Goal: Information Seeking & Learning: Learn about a topic

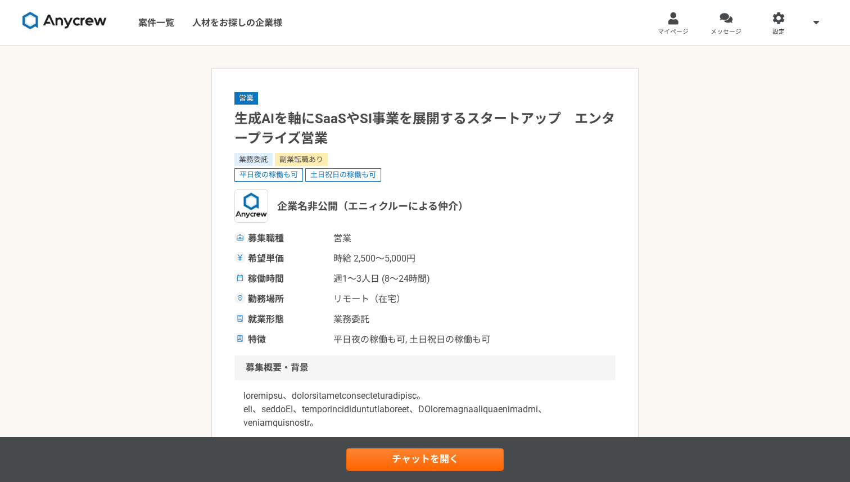
click at [81, 24] on img at bounding box center [64, 21] width 84 height 18
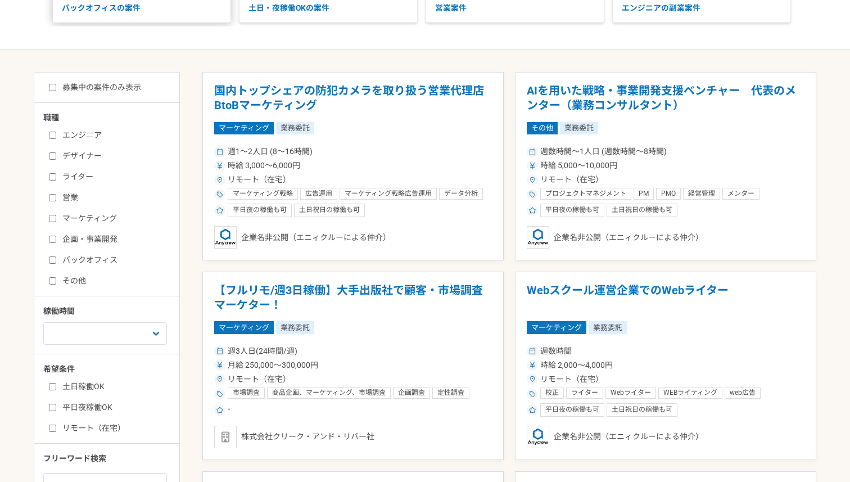
scroll to position [175, 0]
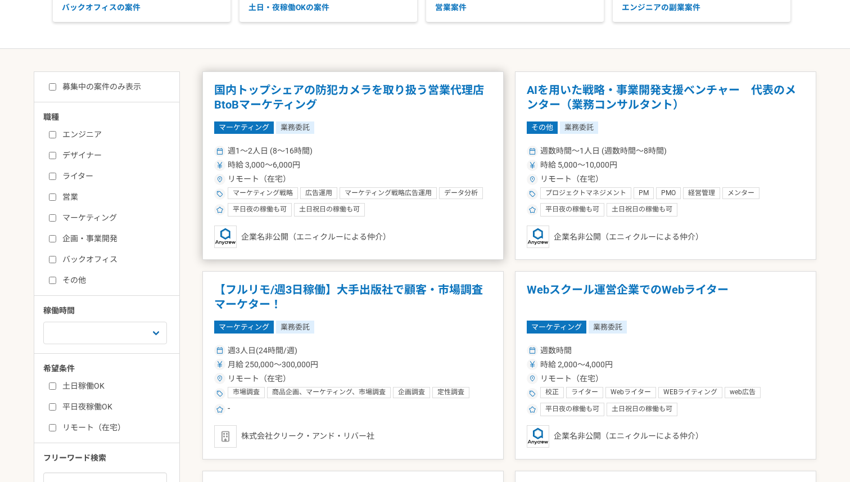
click at [262, 115] on article "国内トップシェアの防犯カメラを取り扱う営業代理店　BtoBマーケティング マーケティング 業務委託 週1〜2人日 (8〜16時間) 時給 3,000〜6,00…" at bounding box center [352, 165] width 301 height 188
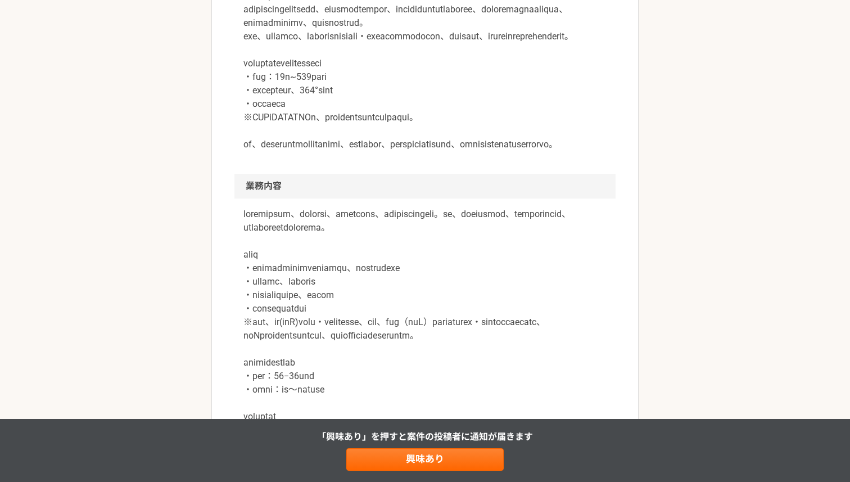
scroll to position [403, 0]
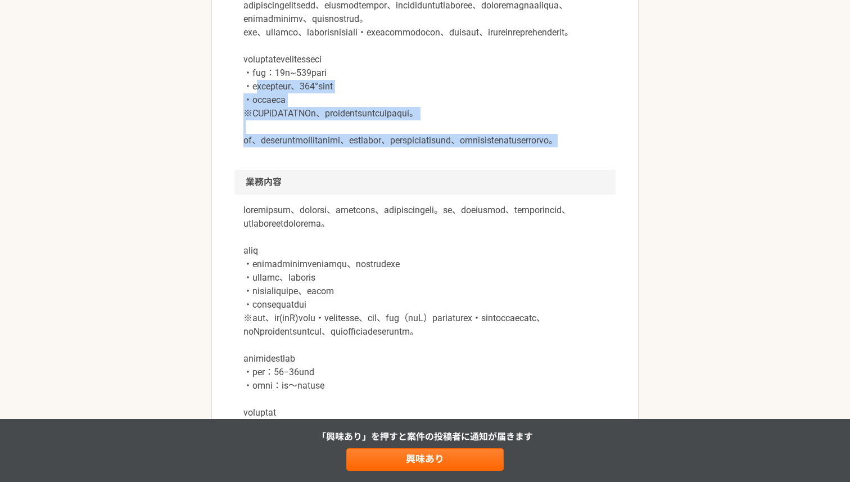
drag, startPoint x: 265, startPoint y: 111, endPoint x: 280, endPoint y: 190, distance: 80.1
click at [280, 170] on div at bounding box center [424, 72] width 381 height 193
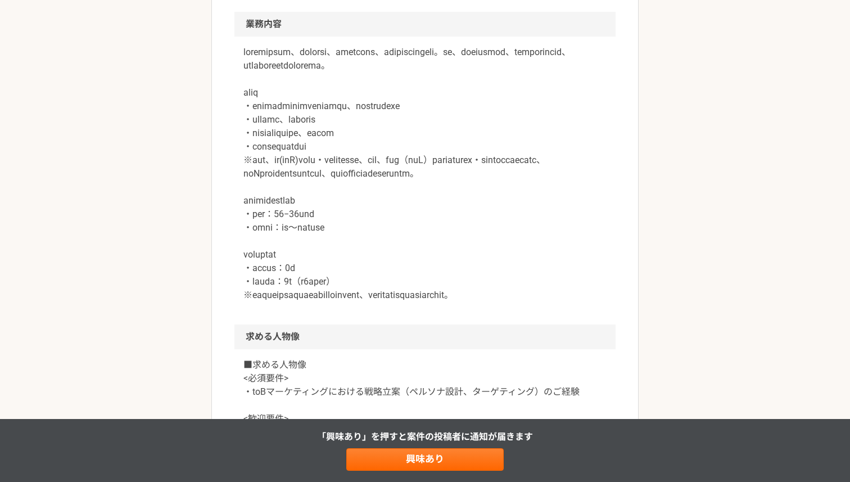
scroll to position [565, 0]
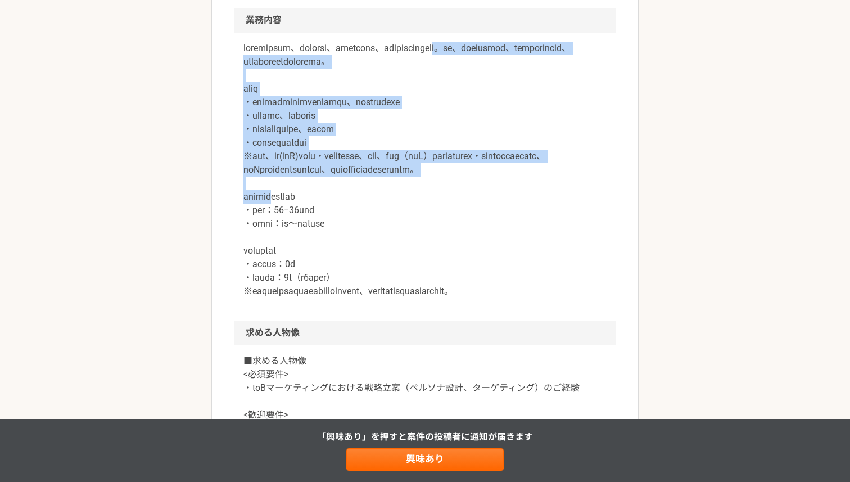
drag, startPoint x: 247, startPoint y: 97, endPoint x: 299, endPoint y: 267, distance: 178.3
click at [299, 267] on p at bounding box center [424, 170] width 363 height 256
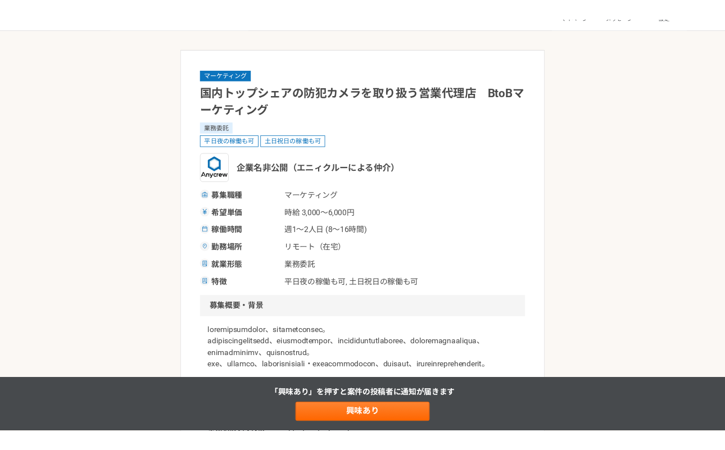
scroll to position [0, 0]
